Goal: Task Accomplishment & Management: Manage account settings

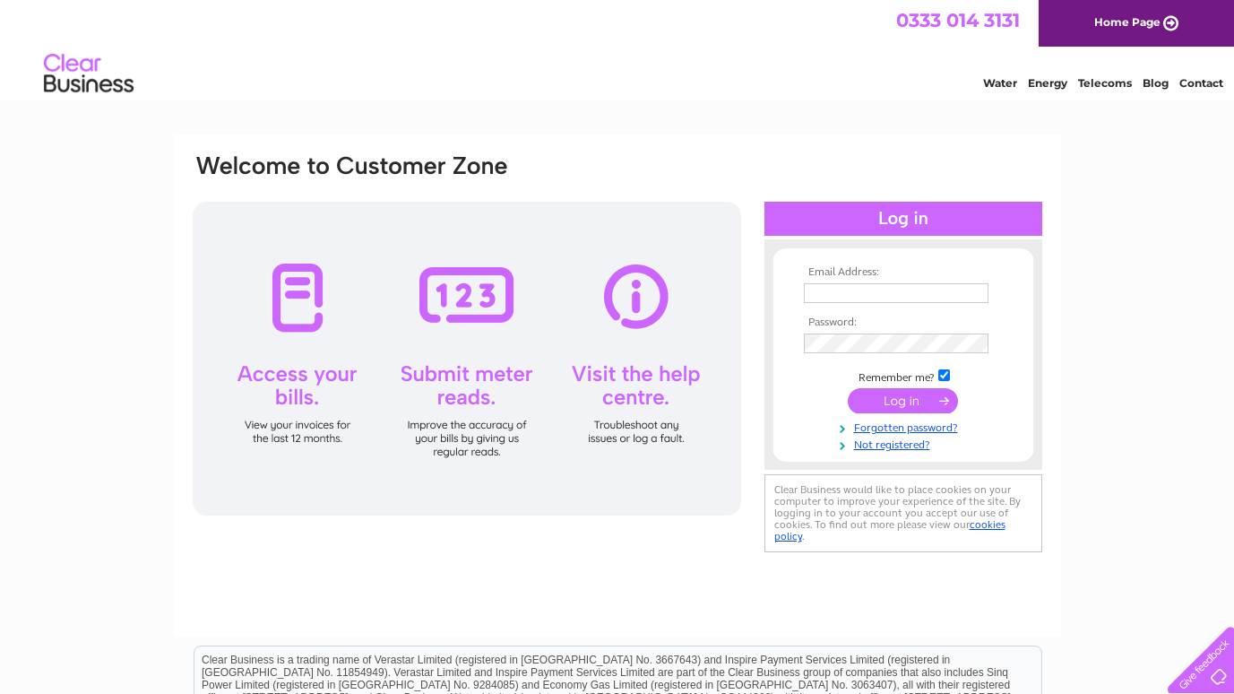
type input "[PERSON_NAME][EMAIL_ADDRESS][PERSON_NAME][DOMAIN_NAME]"
click at [912, 402] on input "submit" at bounding box center [903, 400] width 110 height 25
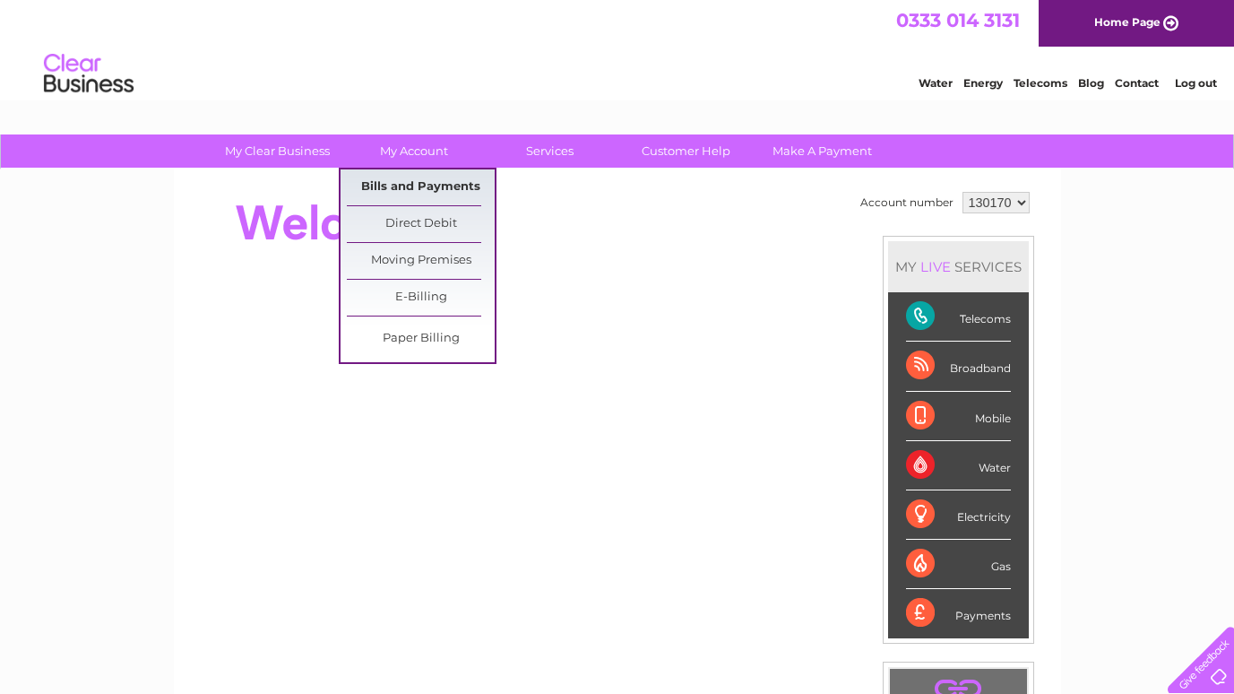
click at [408, 179] on link "Bills and Payments" at bounding box center [421, 187] width 148 height 36
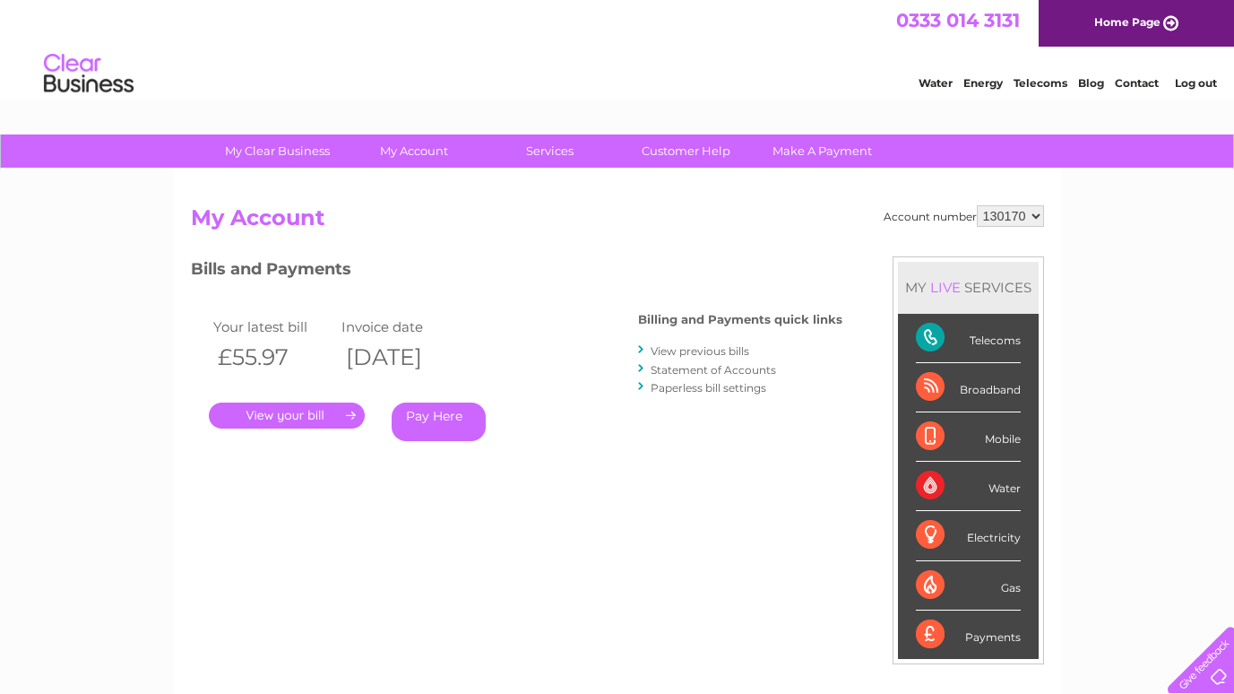
click at [296, 414] on link "." at bounding box center [287, 415] width 156 height 26
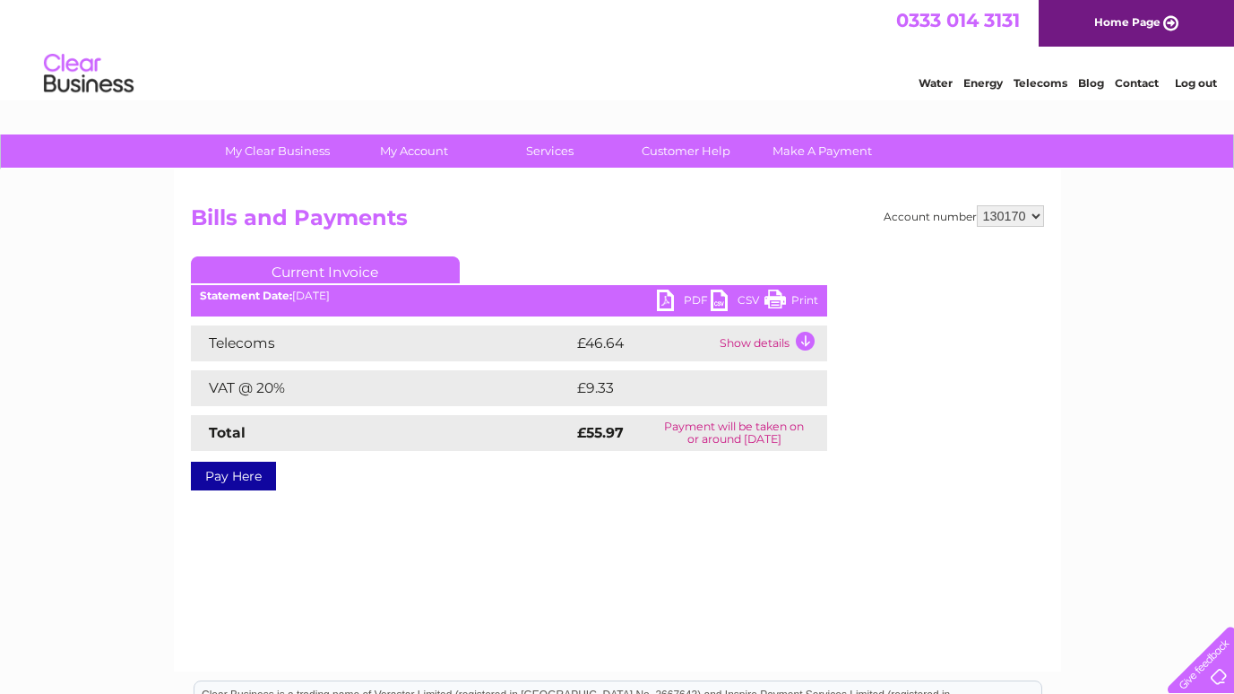
click at [695, 299] on link "PDF" at bounding box center [684, 302] width 54 height 26
